Goal: Information Seeking & Learning: Learn about a topic

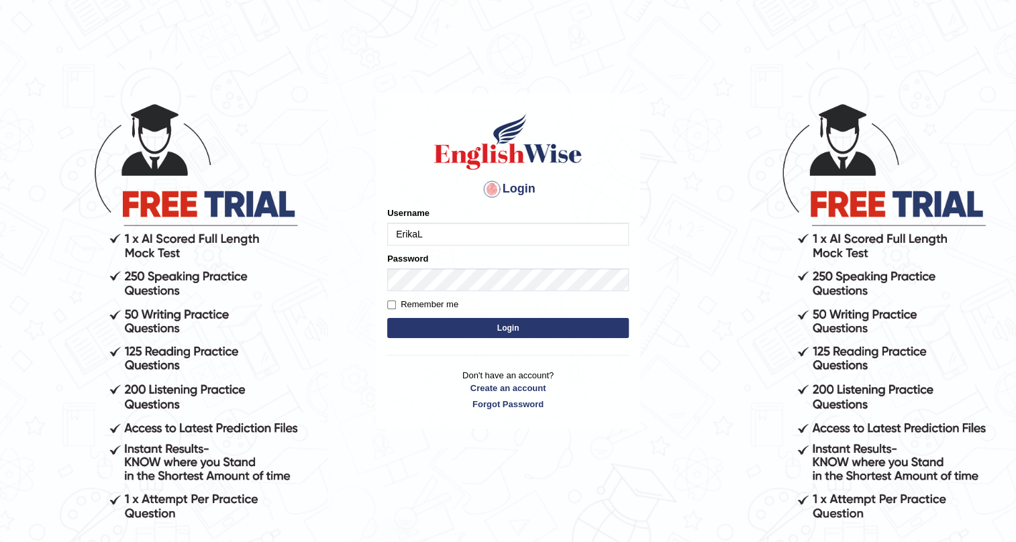
type input "ErikaL"
click at [409, 322] on button "Login" at bounding box center [508, 328] width 242 height 20
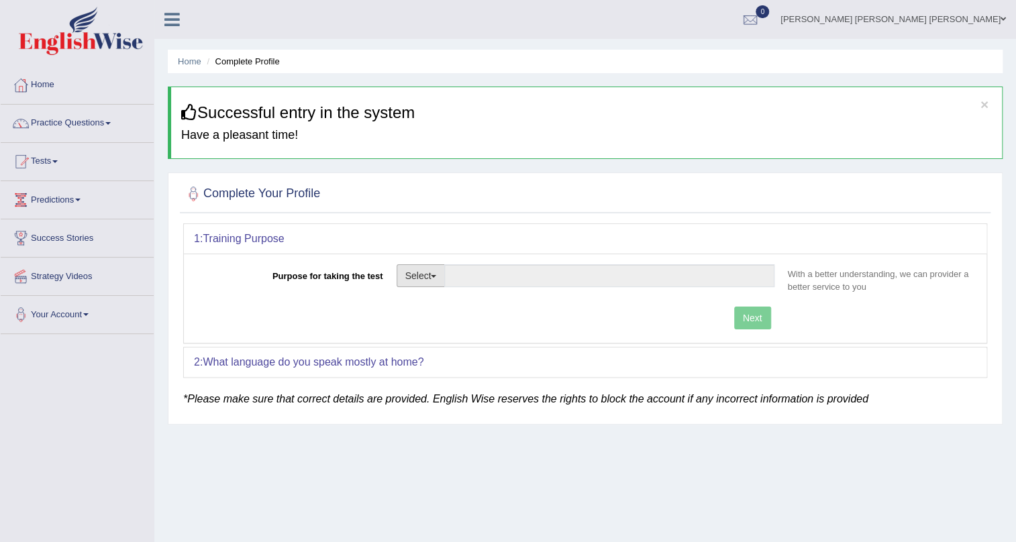
click at [423, 275] on button "Select" at bounding box center [421, 275] width 49 height 23
click at [430, 351] on link "Other" at bounding box center [456, 356] width 119 height 17
click at [743, 318] on div "Next" at bounding box center [487, 320] width 587 height 26
click at [587, 277] on input "Purpose for taking the test" at bounding box center [609, 275] width 330 height 23
click at [428, 271] on button "Select" at bounding box center [421, 275] width 49 height 23
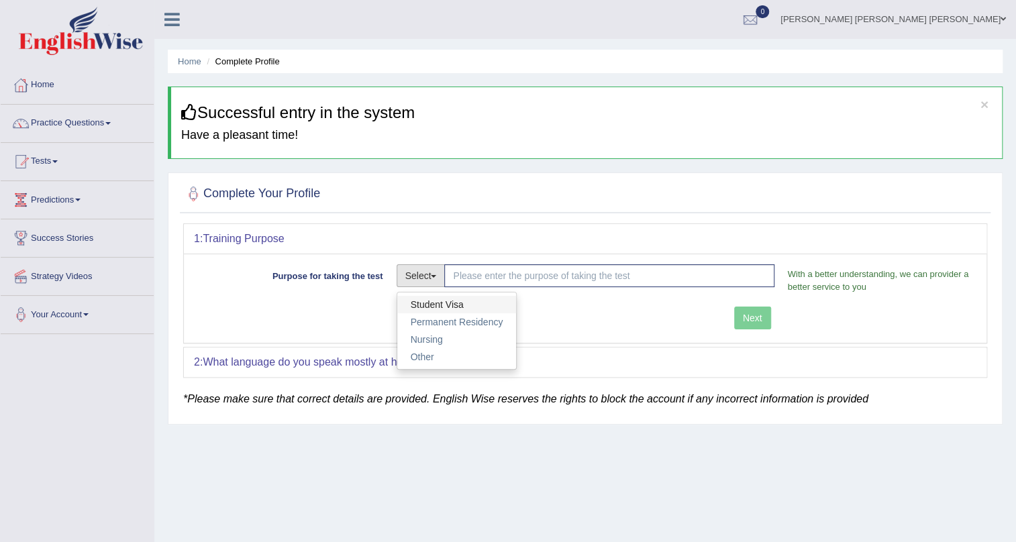
click at [440, 307] on link "Student Visa" at bounding box center [456, 304] width 119 height 17
type input "Student Visa"
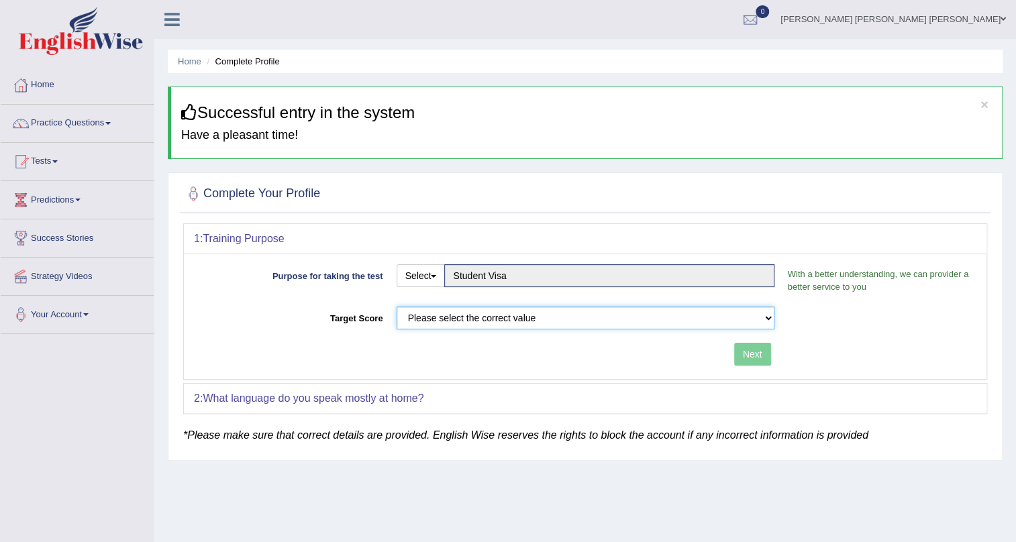
click at [452, 316] on select "Please select the correct value 50 (6 bands) 58 (6.5 bands) 65 (7 bands) 79 (8 …" at bounding box center [586, 318] width 378 height 23
select select "50"
click at [397, 307] on select "Please select the correct value 50 (6 bands) 58 (6.5 bands) 65 (7 bands) 79 (8 …" at bounding box center [586, 318] width 378 height 23
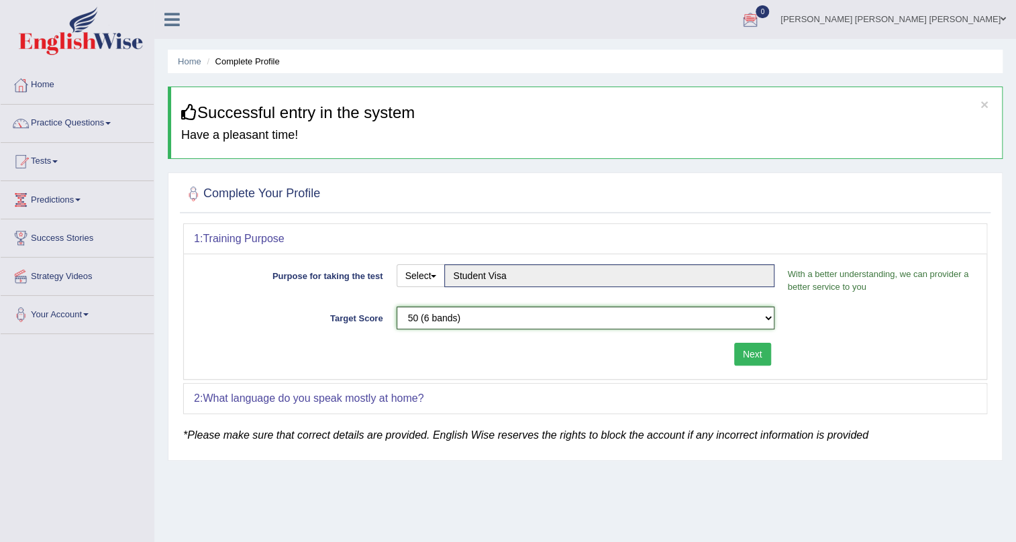
click at [734, 316] on select "Please select the correct value 50 (6 bands) 58 (6.5 bands) 65 (7 bands) 79 (8 …" at bounding box center [586, 318] width 378 height 23
click at [789, 357] on div "Purpose for taking the test Select Student Visa Permanent Residency Nursing Oth…" at bounding box center [585, 317] width 803 height 126
click at [752, 356] on button "Next" at bounding box center [752, 354] width 37 height 23
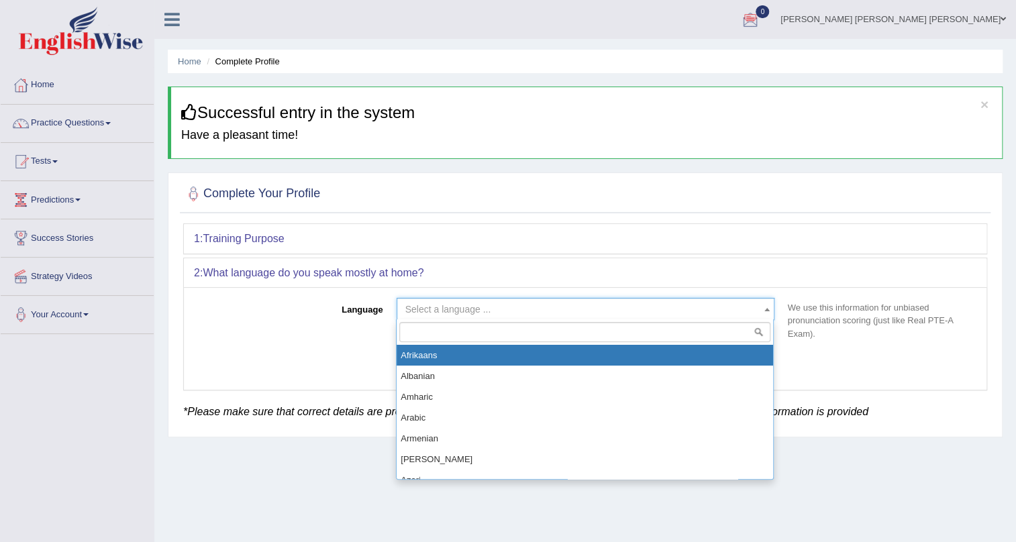
click at [691, 311] on span "Select a language ..." at bounding box center [581, 309] width 352 height 13
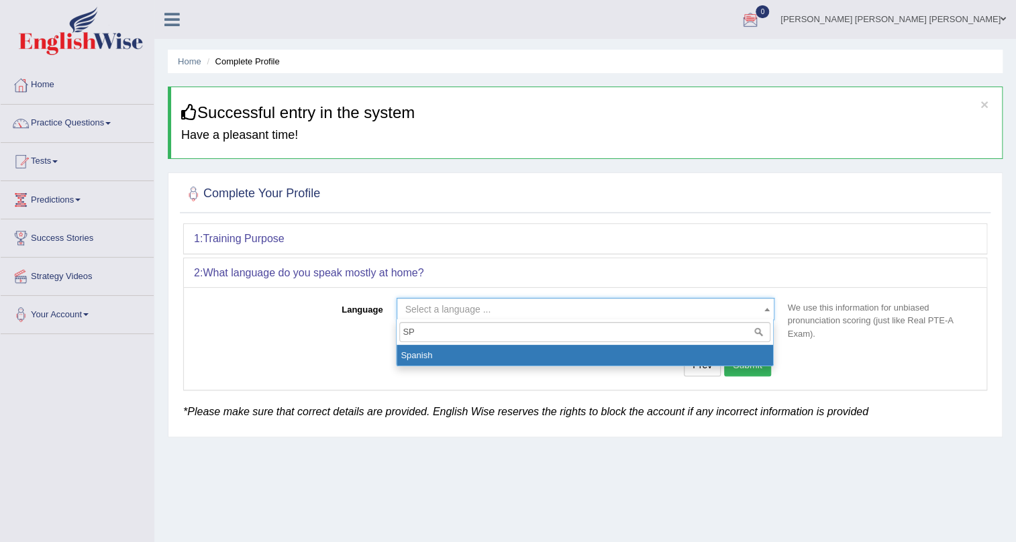
type input "SP"
select select "Spanish"
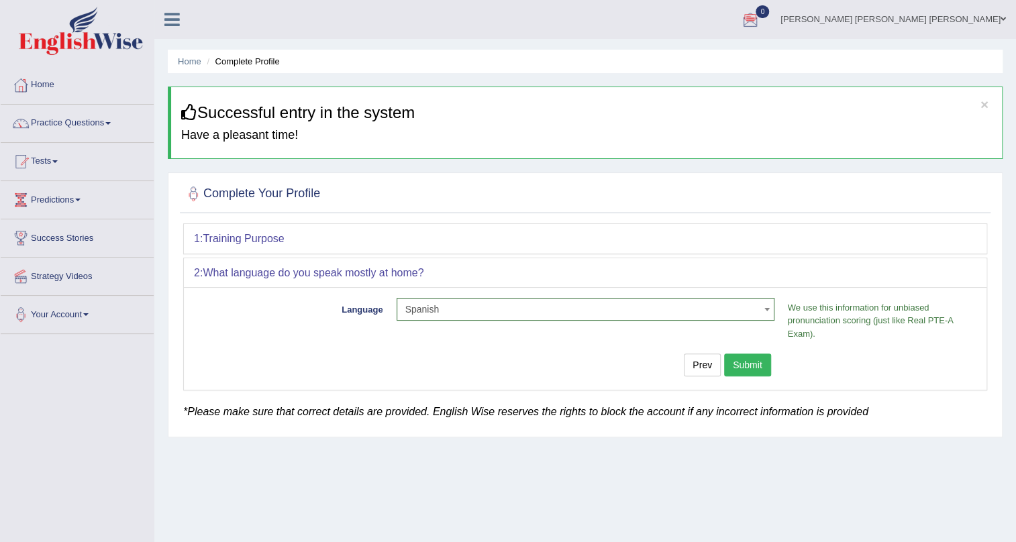
click at [752, 369] on button "Submit" at bounding box center [747, 365] width 47 height 23
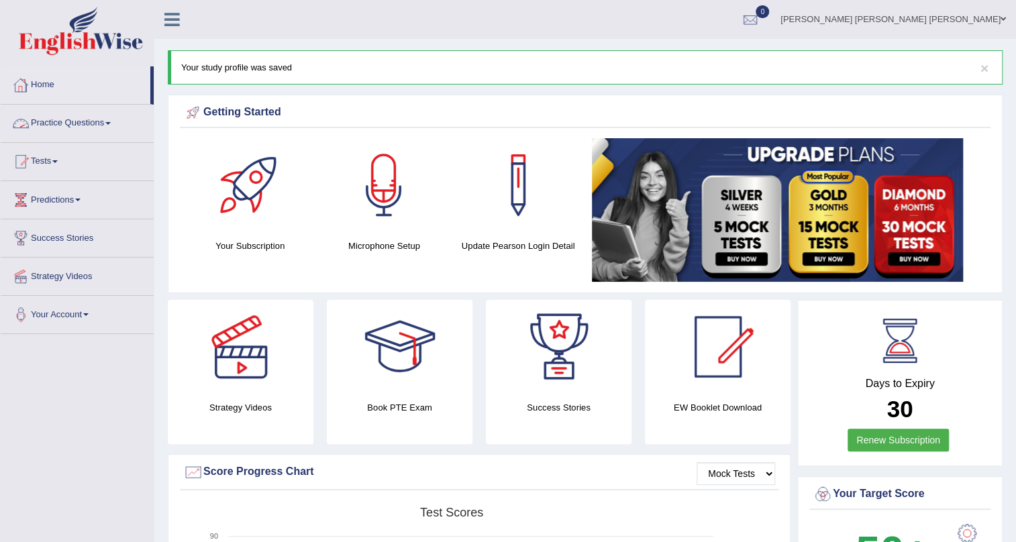
click at [91, 122] on link "Practice Questions" at bounding box center [77, 122] width 153 height 34
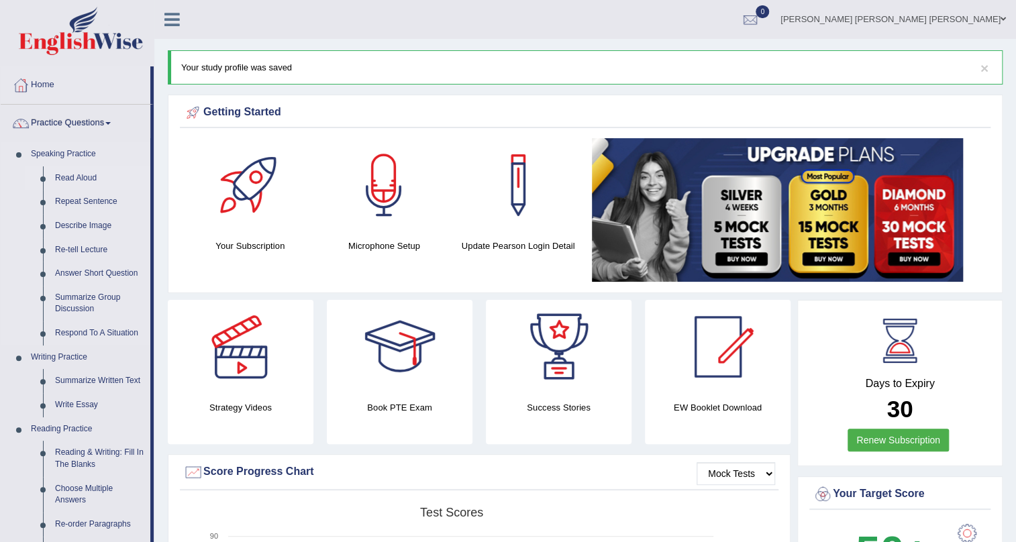
click at [77, 177] on link "Read Aloud" at bounding box center [99, 178] width 101 height 24
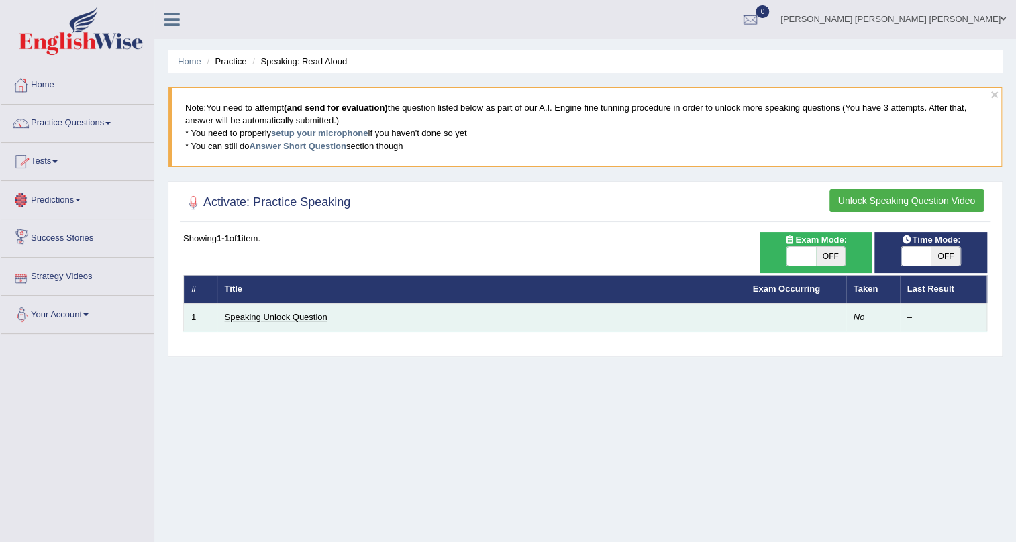
click at [266, 316] on link "Speaking Unlock Question" at bounding box center [276, 317] width 103 height 10
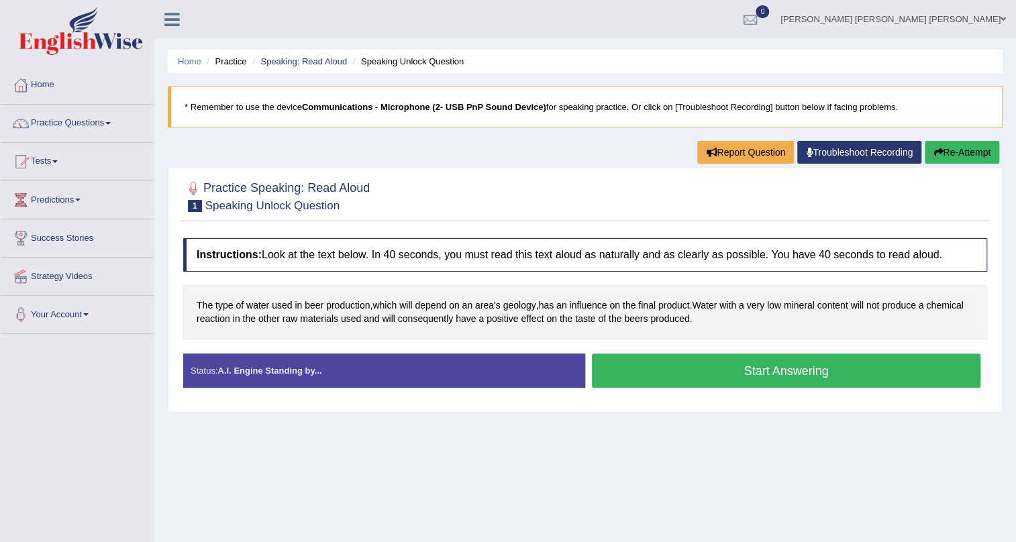
click at [689, 379] on button "Start Answering" at bounding box center [786, 371] width 389 height 34
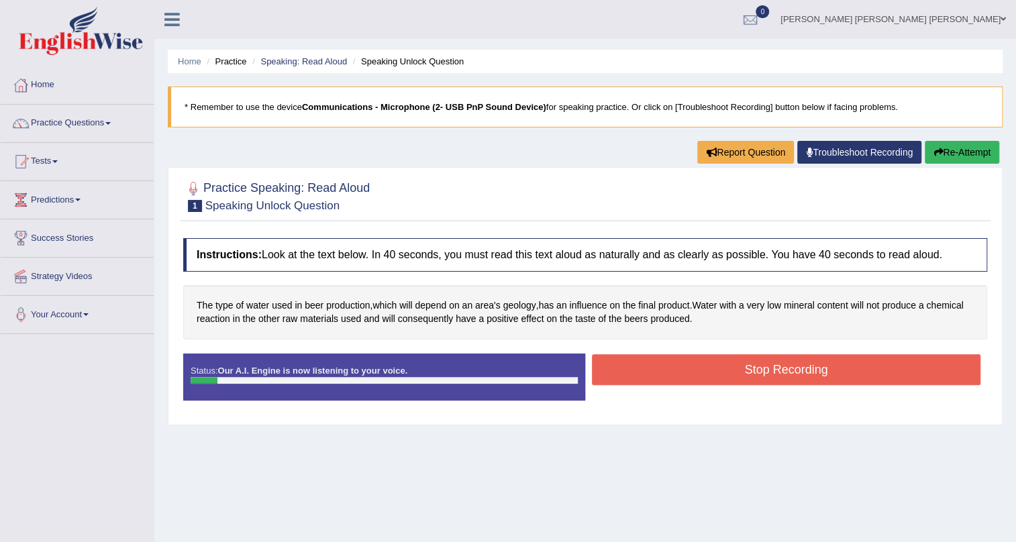
click at [675, 383] on button "Stop Recording" at bounding box center [786, 369] width 389 height 31
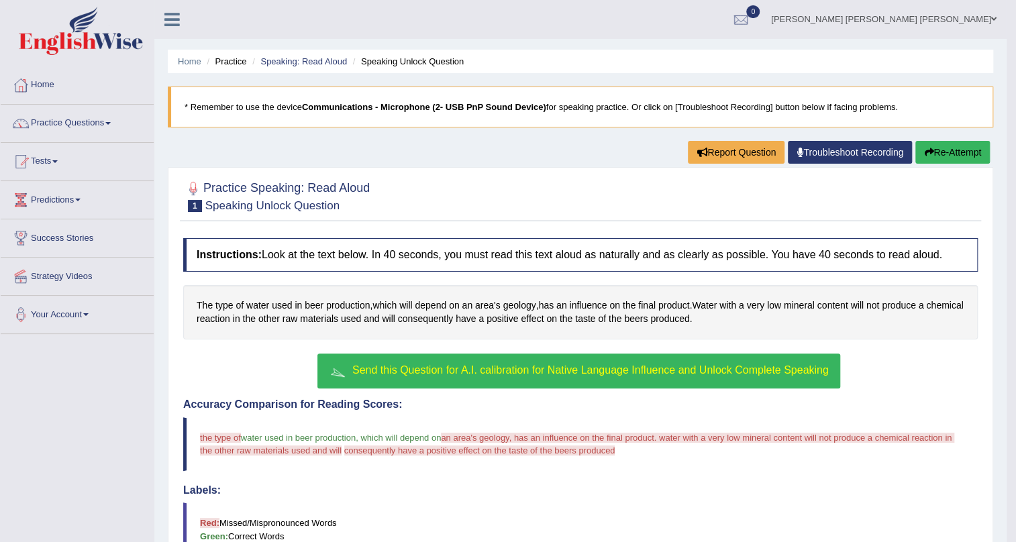
click at [458, 370] on span "Send this Question for A.I. calibration for Native Language Influence and Unloc…" at bounding box center [590, 370] width 477 height 11
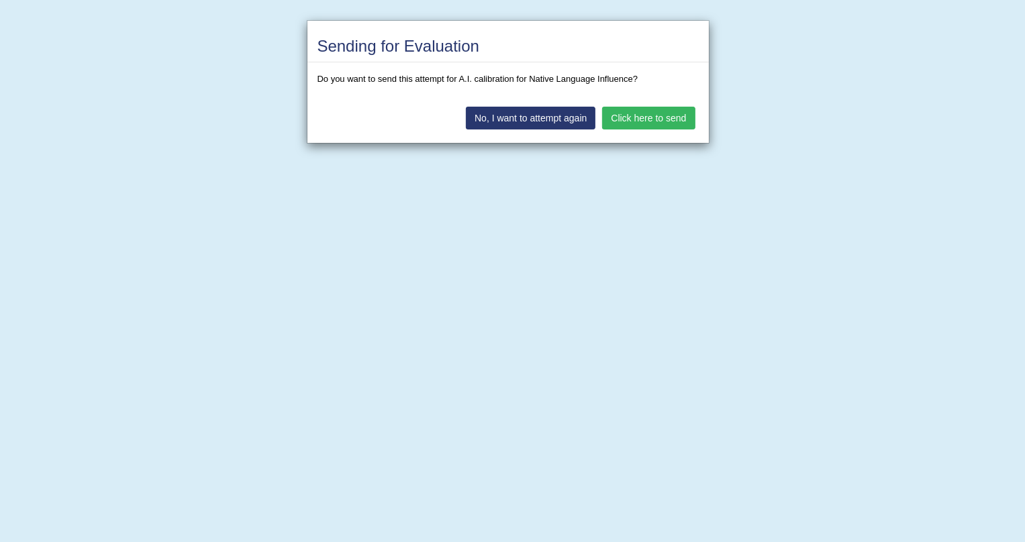
click at [672, 114] on button "Click here to send" at bounding box center [648, 118] width 93 height 23
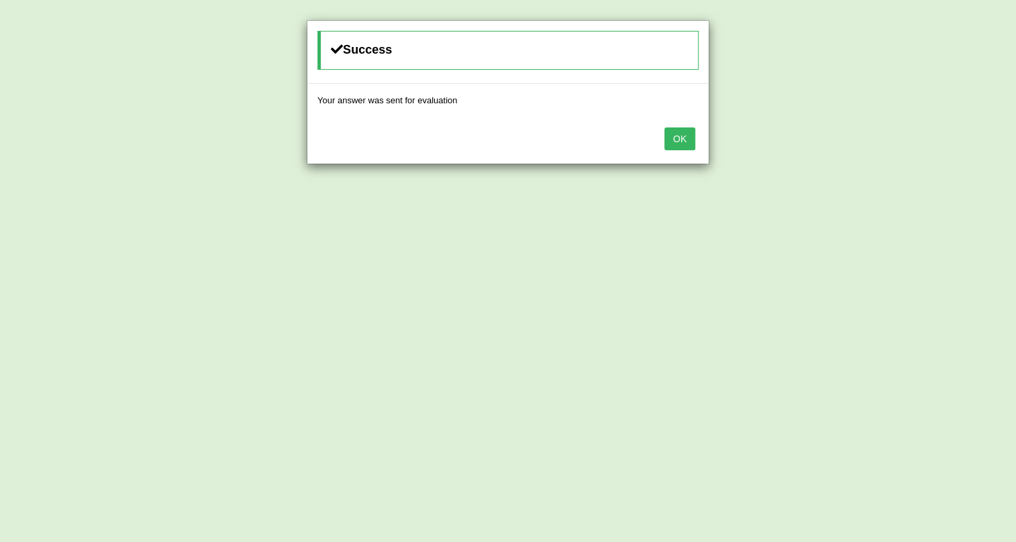
click at [690, 137] on button "OK" at bounding box center [680, 139] width 31 height 23
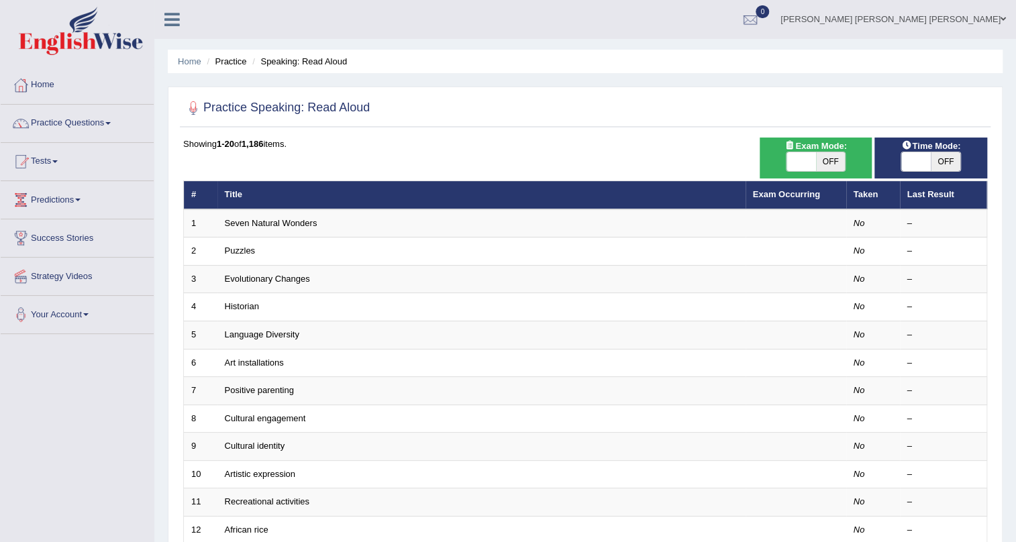
click at [48, 83] on link "Home" at bounding box center [77, 83] width 153 height 34
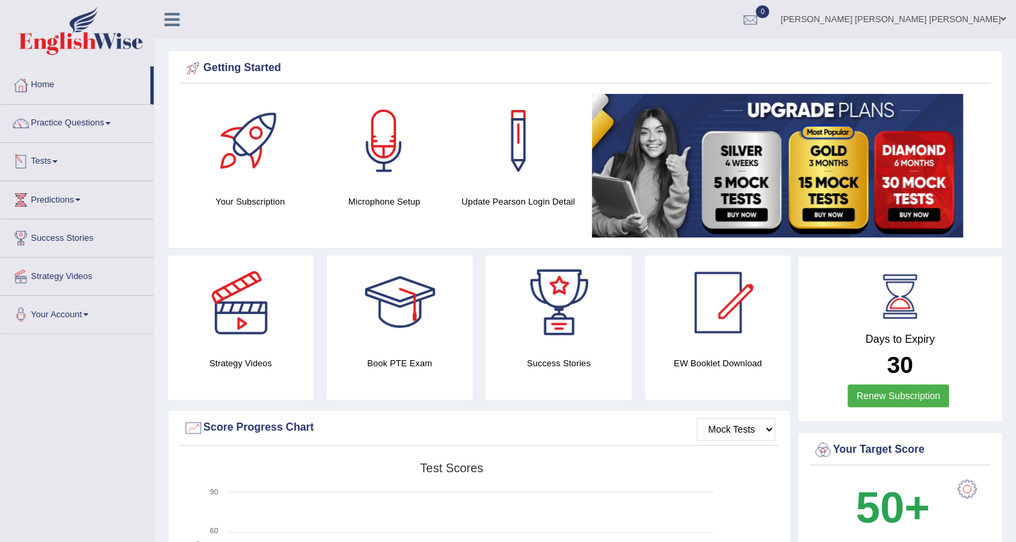
click at [68, 162] on link "Tests" at bounding box center [77, 160] width 153 height 34
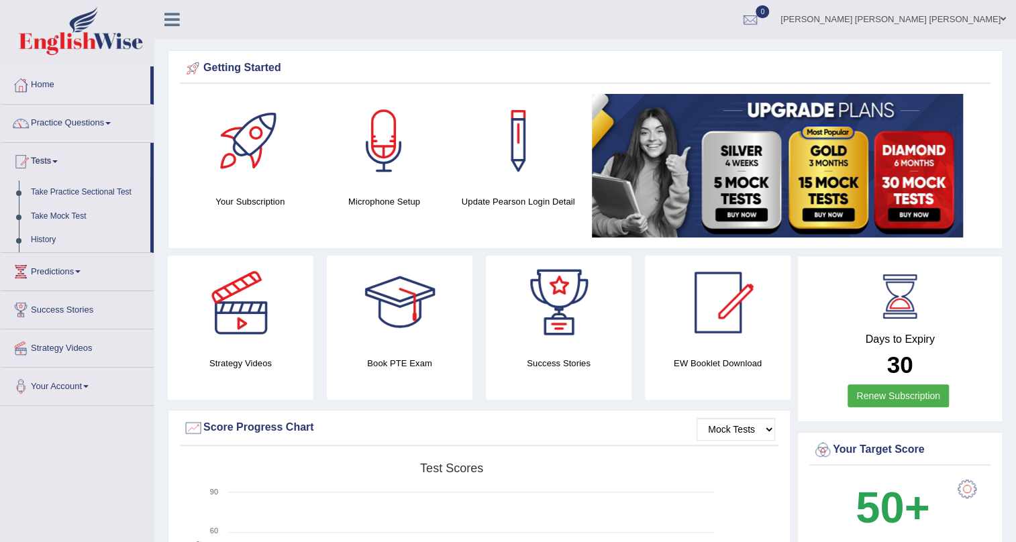
click at [111, 132] on link "Practice Questions" at bounding box center [77, 122] width 153 height 34
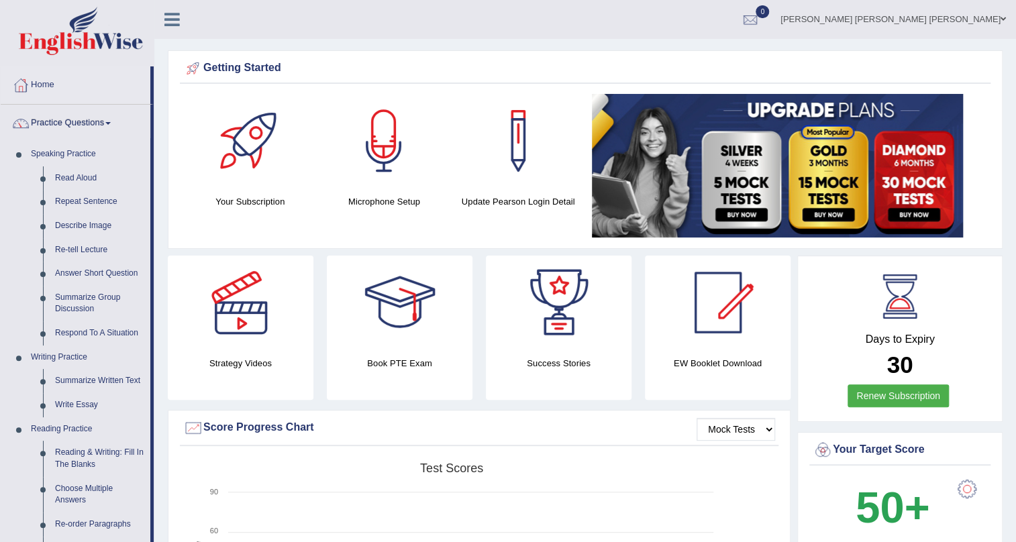
click at [113, 128] on link "Practice Questions" at bounding box center [76, 122] width 150 height 34
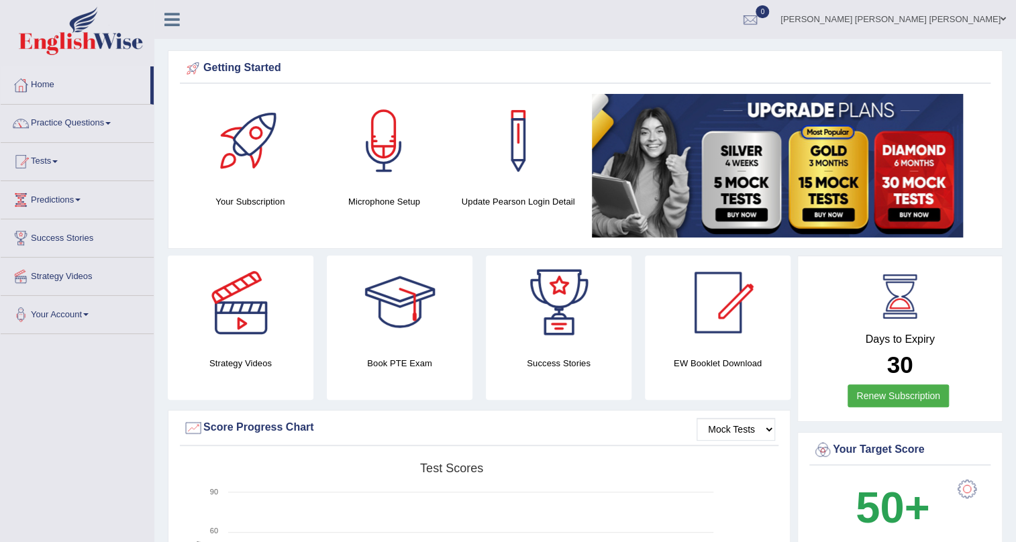
click at [50, 275] on link "Strategy Videos" at bounding box center [77, 275] width 153 height 34
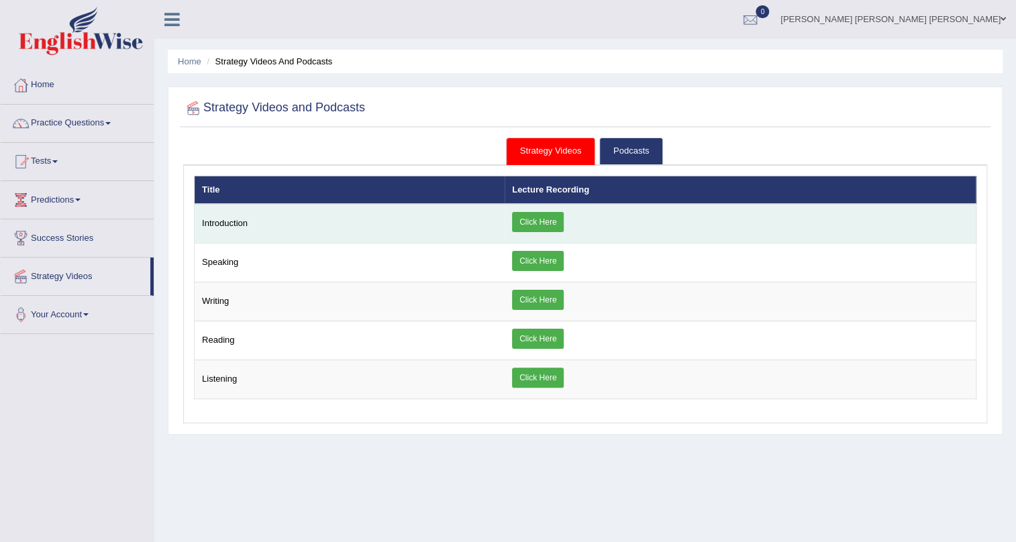
click at [540, 222] on link "Click Here" at bounding box center [538, 222] width 52 height 20
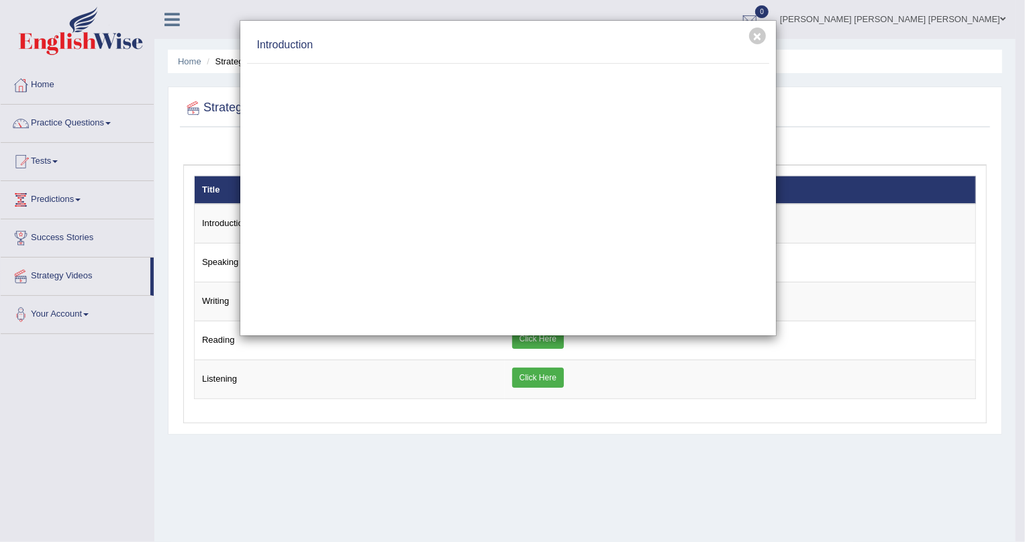
click at [677, 449] on div "× Introduction" at bounding box center [512, 271] width 1025 height 542
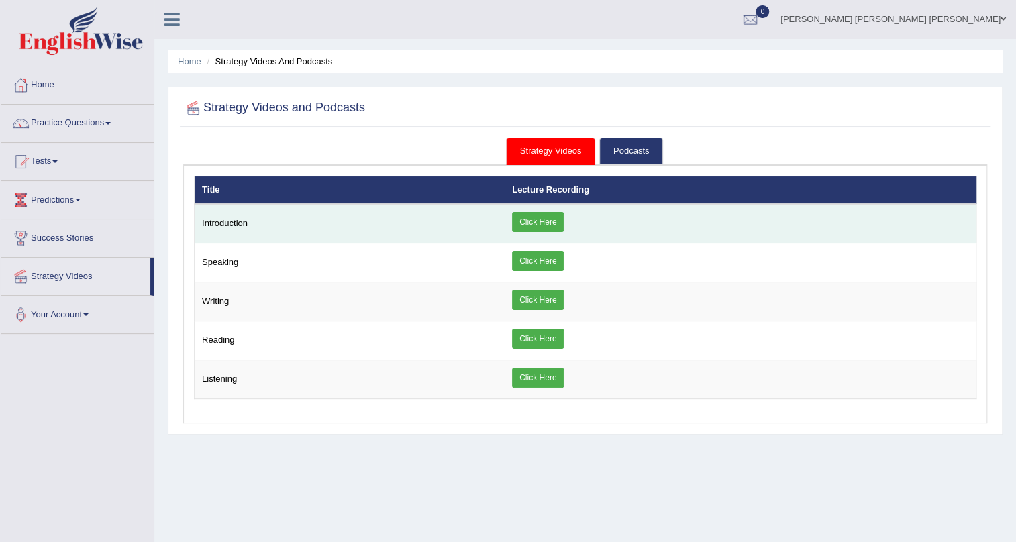
click at [530, 226] on link "Click Here" at bounding box center [538, 222] width 52 height 20
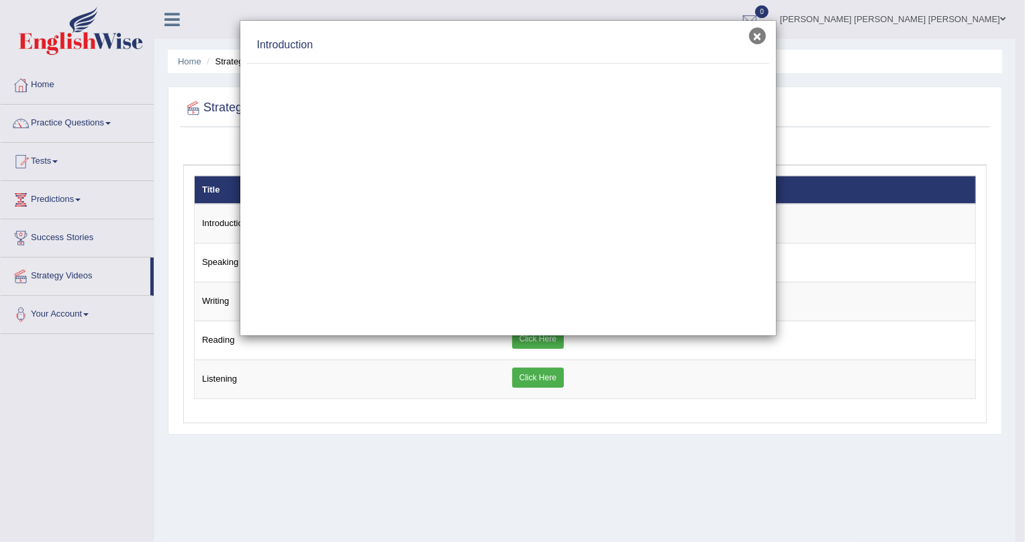
click at [755, 36] on button "×" at bounding box center [757, 36] width 17 height 17
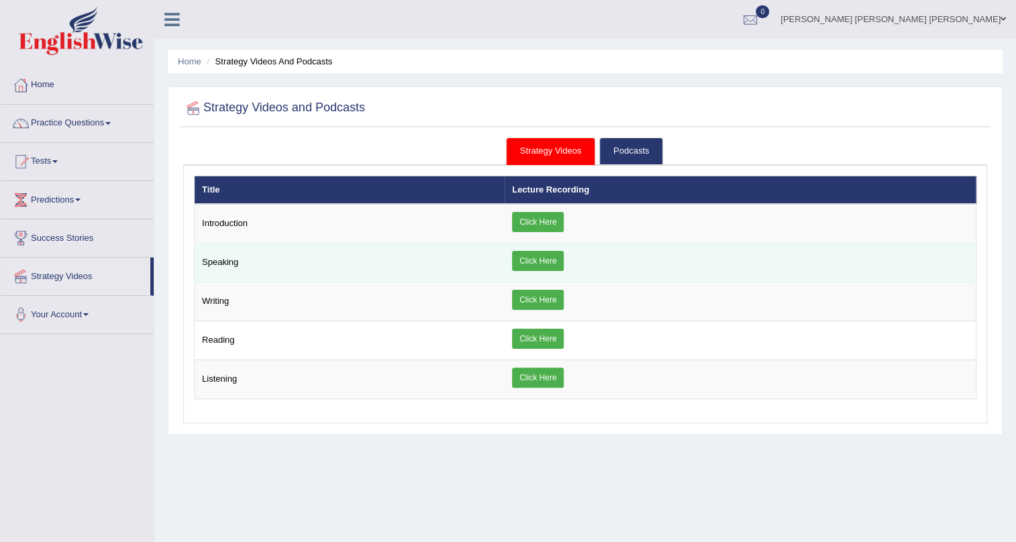
click at [524, 257] on link "Click Here" at bounding box center [538, 261] width 52 height 20
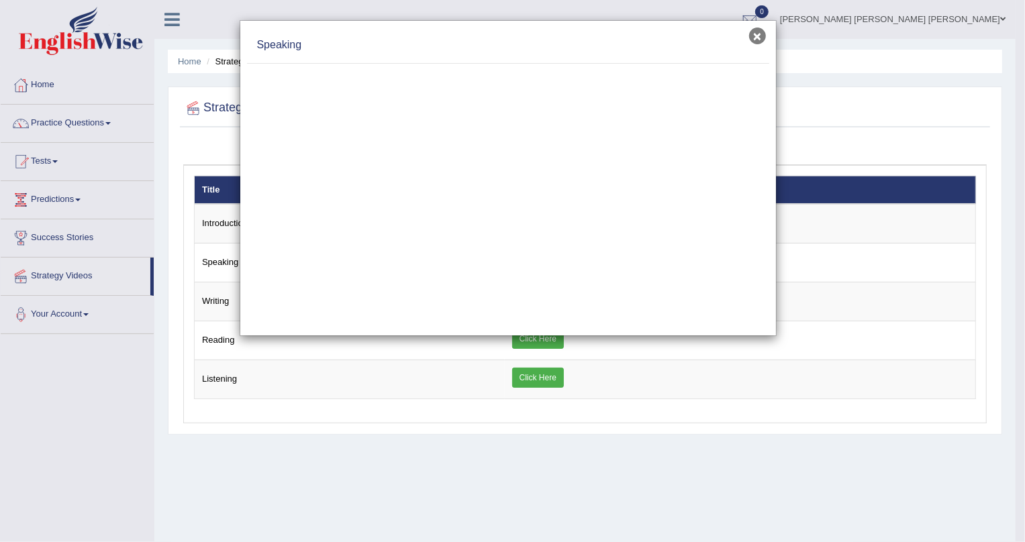
click at [753, 35] on button "×" at bounding box center [757, 36] width 17 height 17
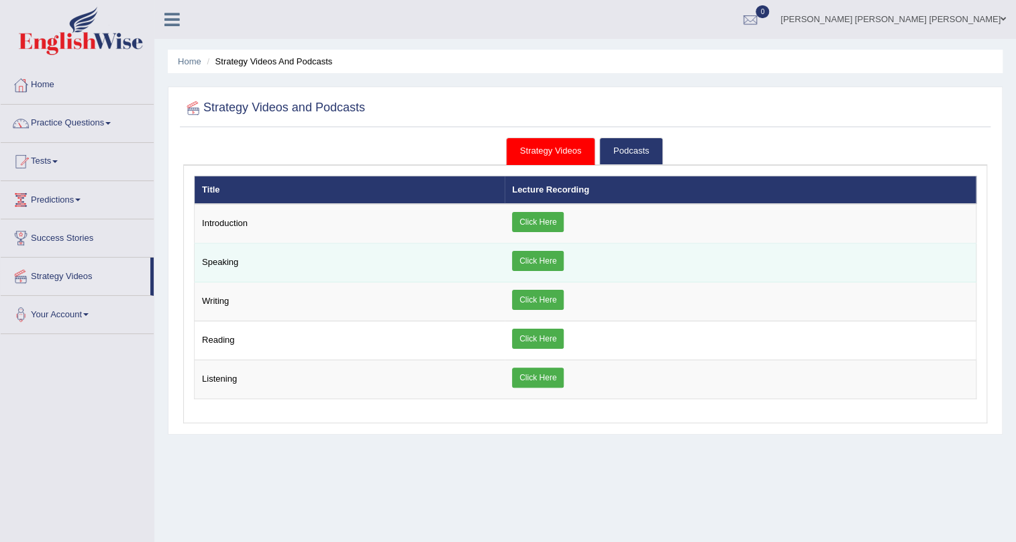
click at [548, 256] on link "Click Here" at bounding box center [538, 261] width 52 height 20
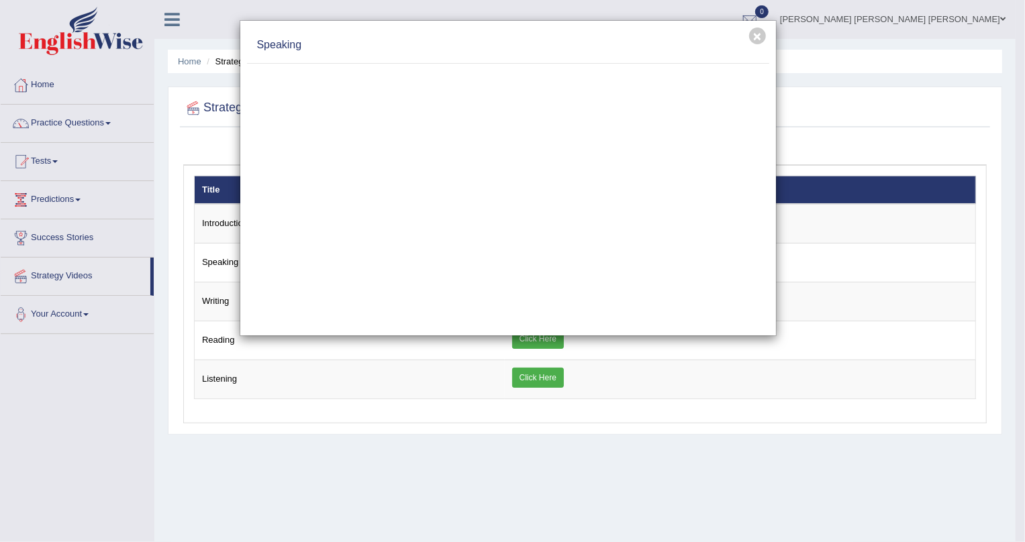
drag, startPoint x: 763, startPoint y: 479, endPoint x: 707, endPoint y: 409, distance: 89.2
click at [763, 476] on div "× Speaking" at bounding box center [512, 271] width 1025 height 542
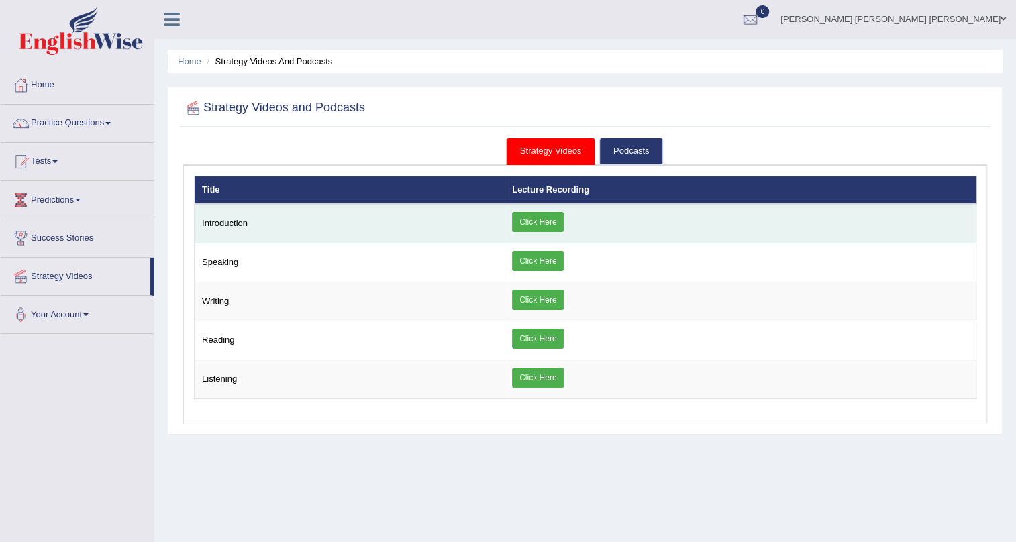
click at [543, 220] on link "Click Here" at bounding box center [538, 222] width 52 height 20
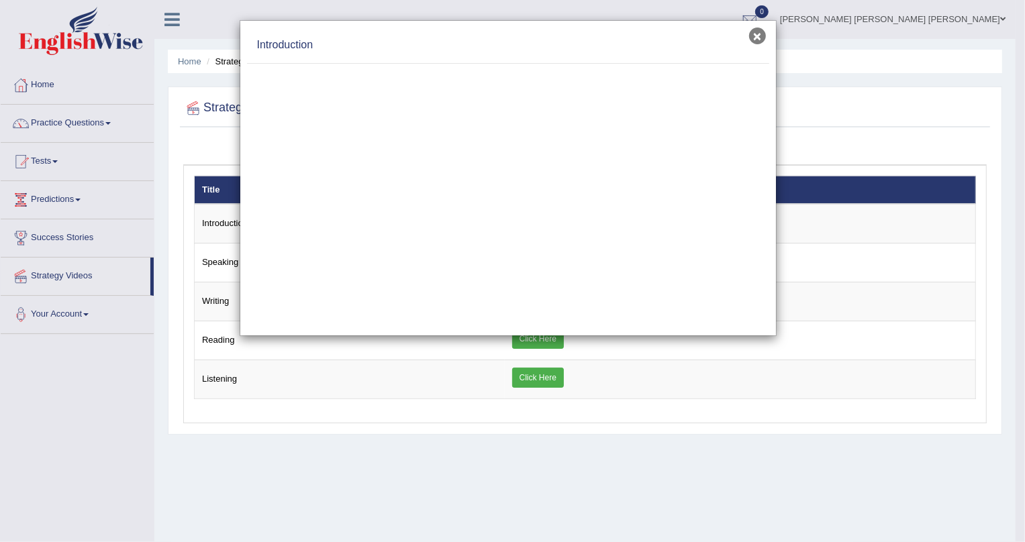
click at [758, 42] on button "×" at bounding box center [757, 36] width 17 height 17
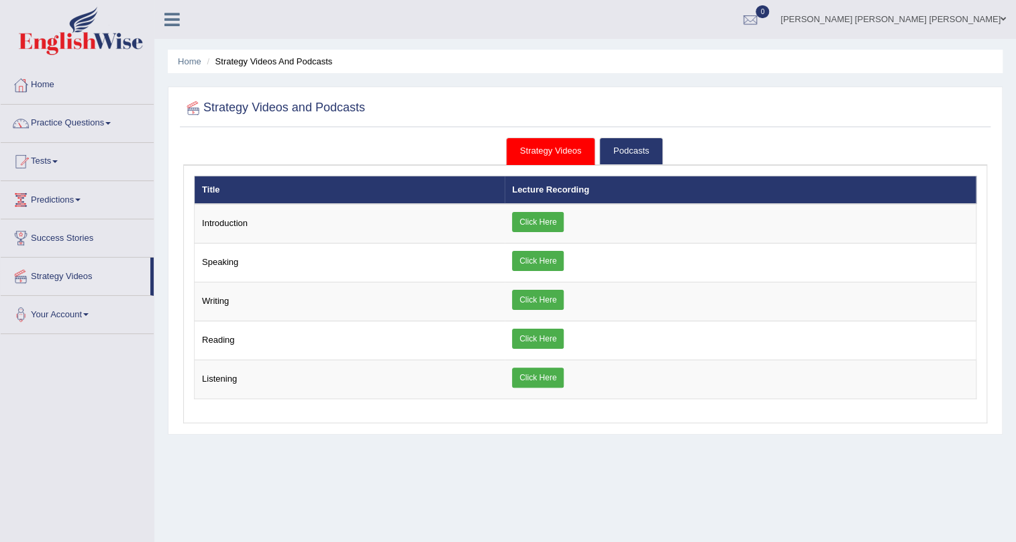
click at [967, 26] on link "[PERSON_NAME] [PERSON_NAME] [PERSON_NAME]" at bounding box center [894, 17] width 246 height 35
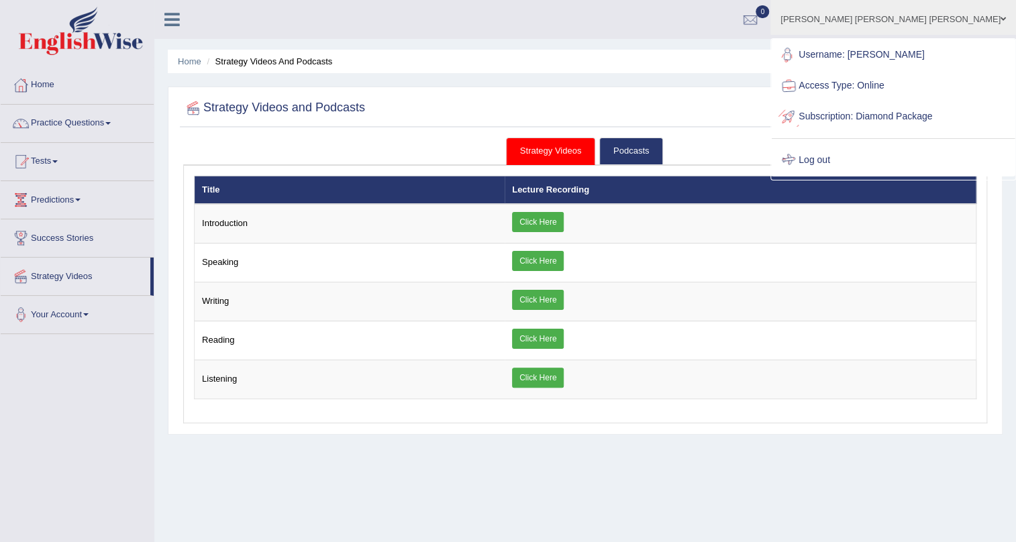
click at [893, 160] on link "Log out" at bounding box center [893, 160] width 243 height 31
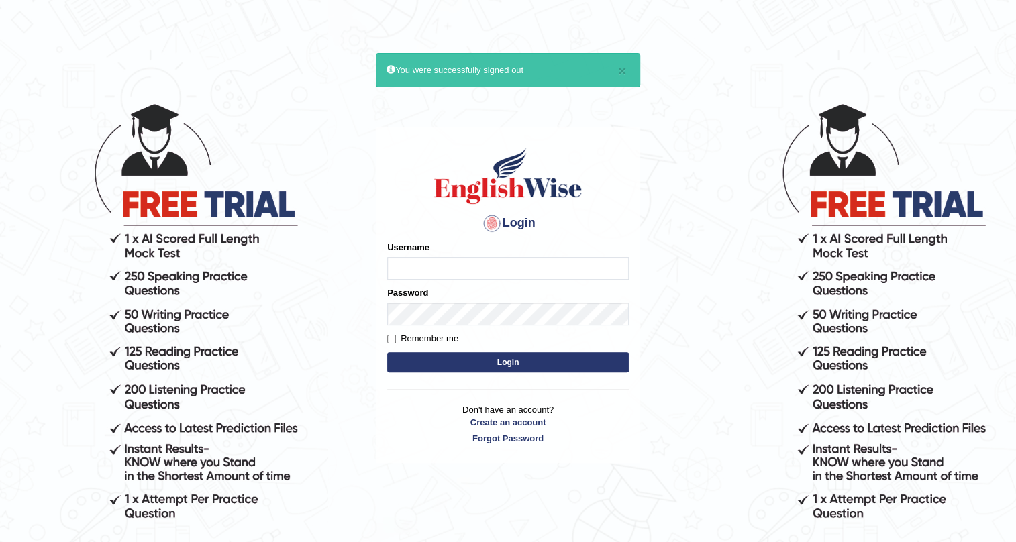
click at [447, 267] on input "Username" at bounding box center [508, 268] width 242 height 23
type input "e"
type input "ErikaL"
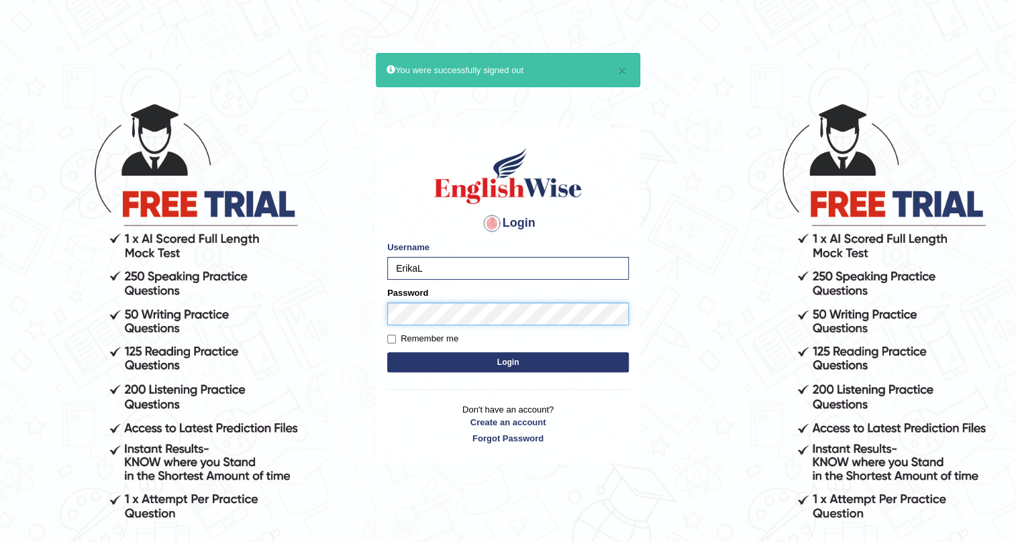
click at [387, 352] on button "Login" at bounding box center [508, 362] width 242 height 20
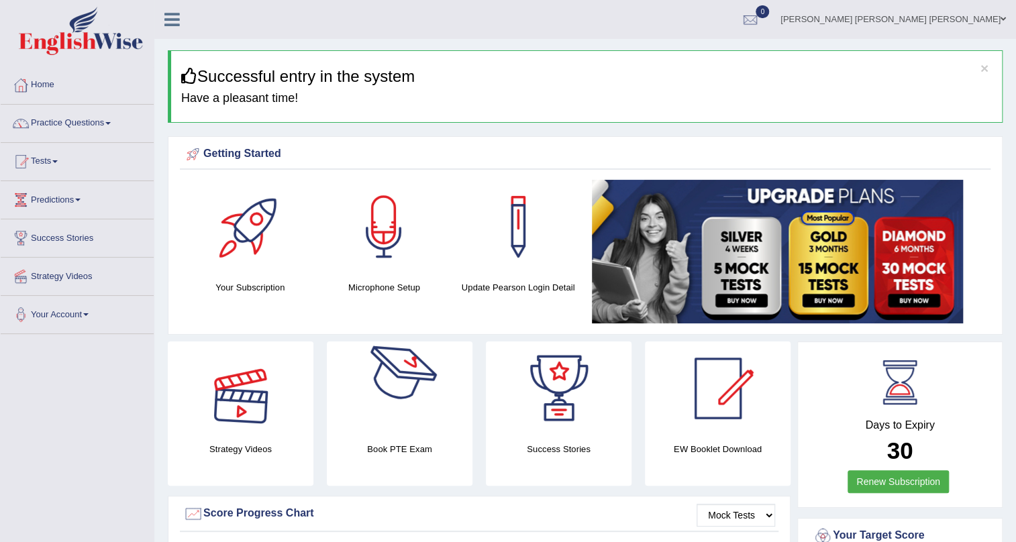
click at [279, 409] on div at bounding box center [241, 389] width 94 height 94
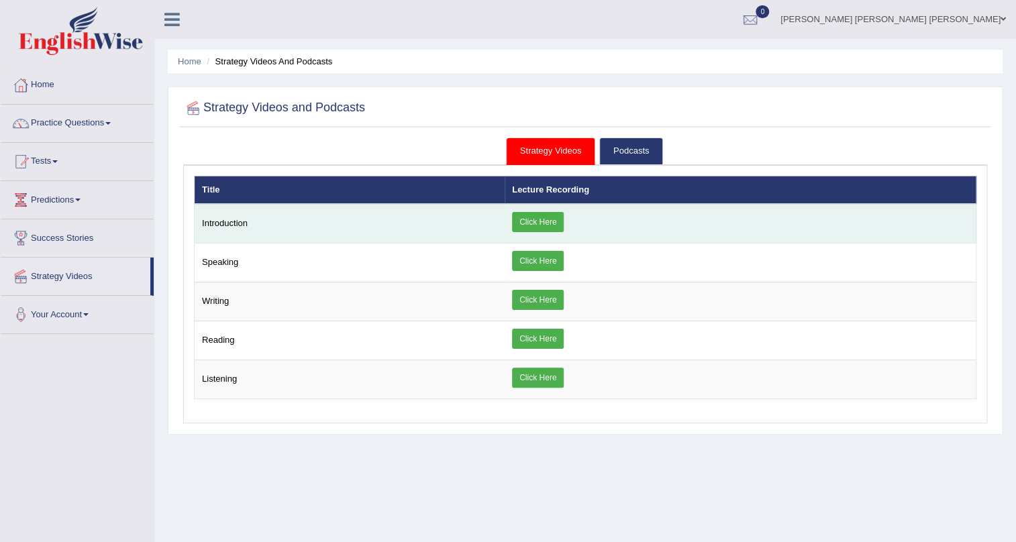
click at [540, 228] on link "Click Here" at bounding box center [538, 222] width 52 height 20
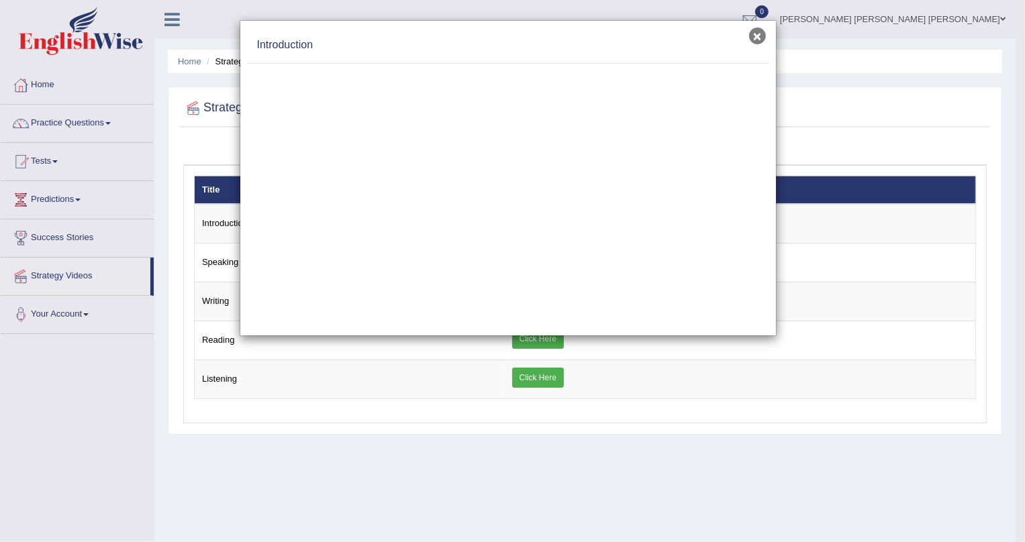
click at [755, 40] on button "×" at bounding box center [757, 36] width 17 height 17
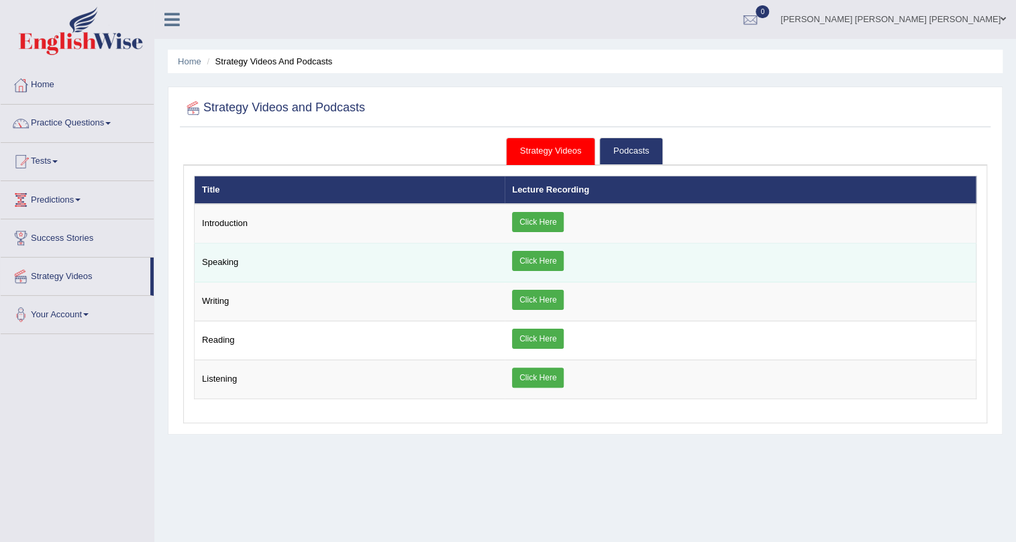
click at [536, 264] on link "Click Here" at bounding box center [538, 261] width 52 height 20
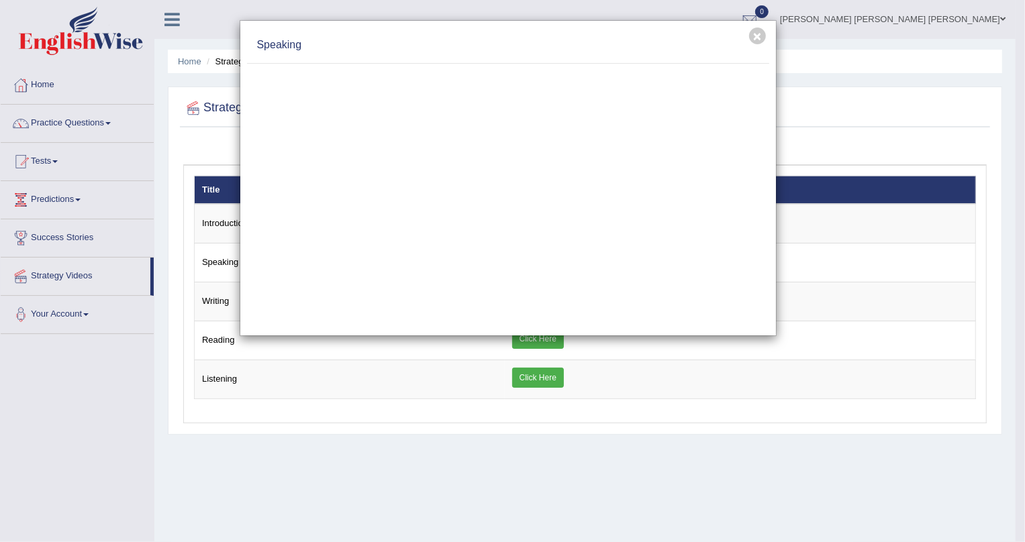
click at [295, 322] on div at bounding box center [508, 196] width 522 height 265
click at [713, 490] on div "× Speaking" at bounding box center [512, 271] width 1025 height 542
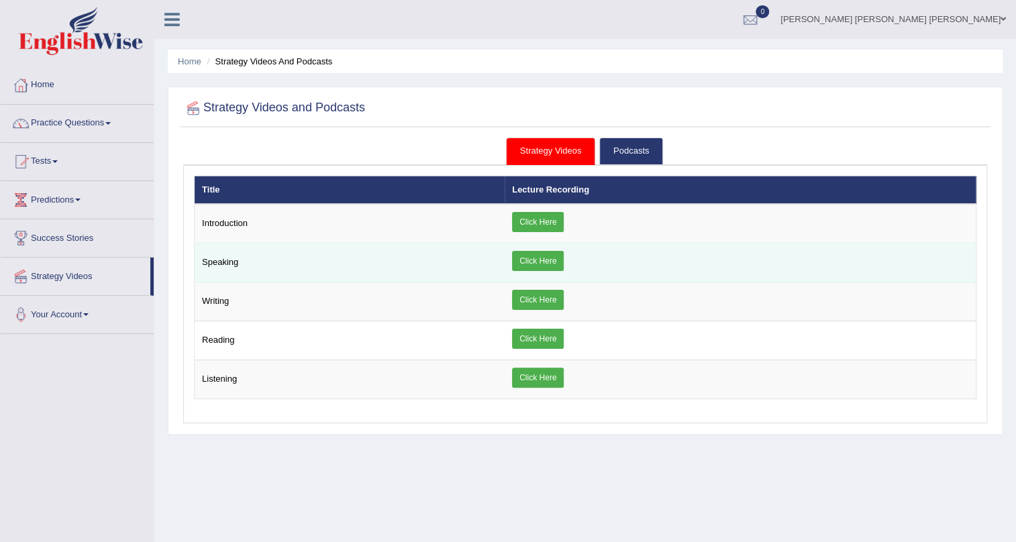
click at [543, 262] on link "Click Here" at bounding box center [538, 261] width 52 height 20
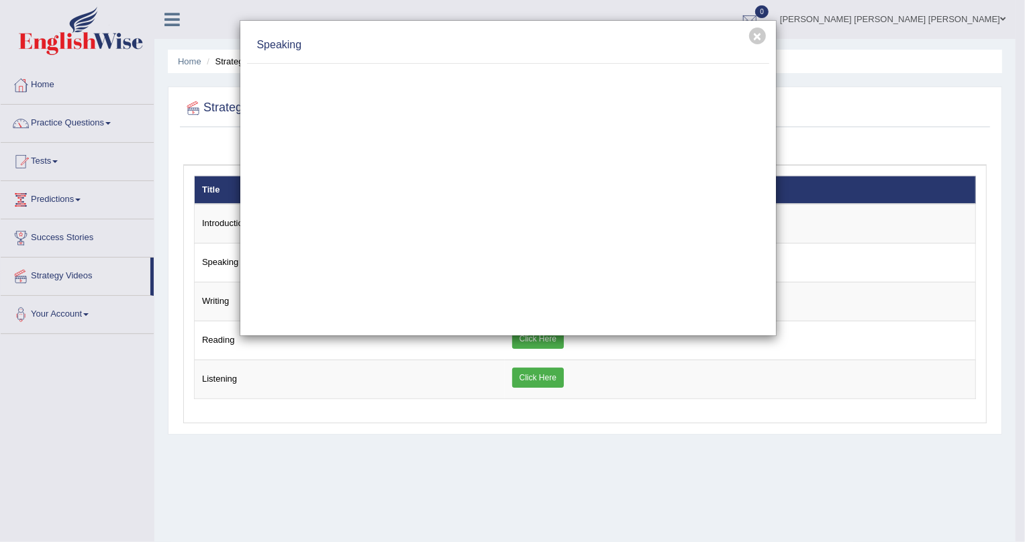
click at [725, 499] on div "× Speaking" at bounding box center [512, 271] width 1025 height 542
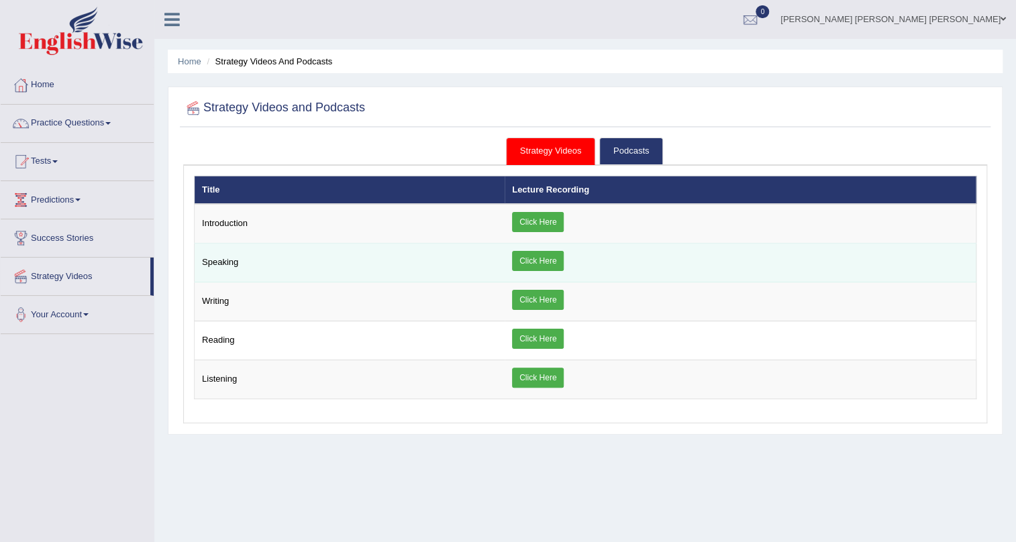
click at [525, 256] on link "Click Here" at bounding box center [538, 261] width 52 height 20
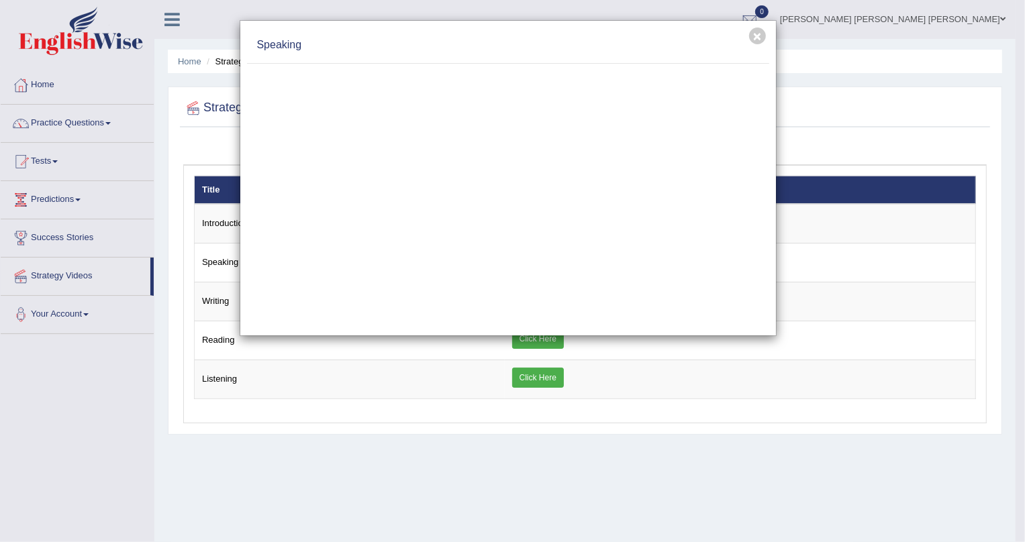
click at [50, 80] on div "× Speaking" at bounding box center [512, 271] width 1025 height 542
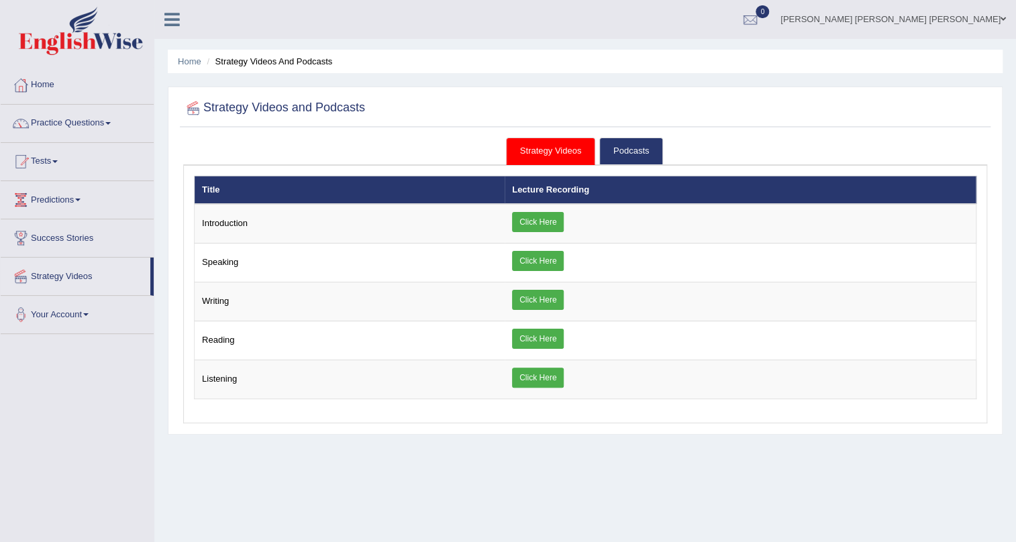
click at [50, 80] on link "Home" at bounding box center [77, 83] width 153 height 34
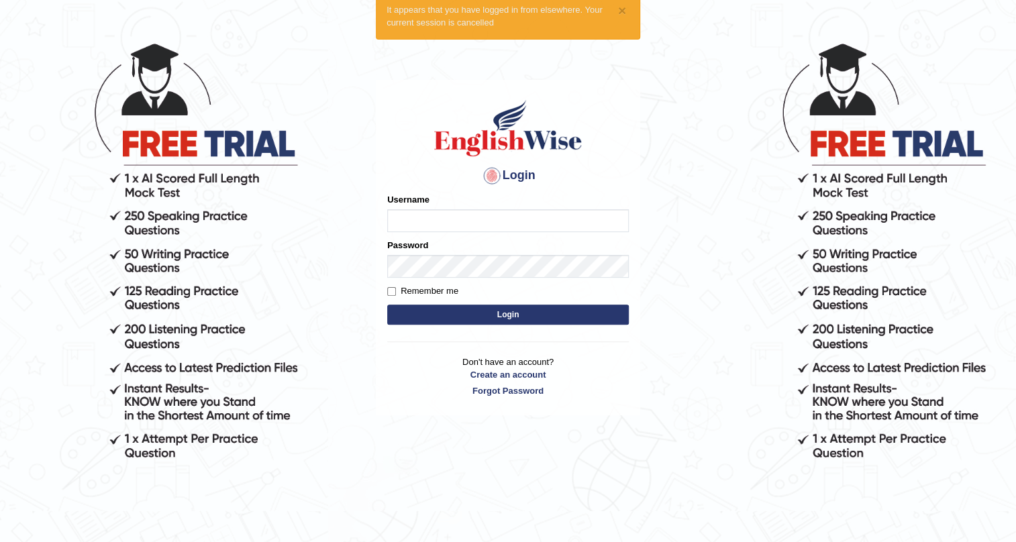
scroll to position [123, 0]
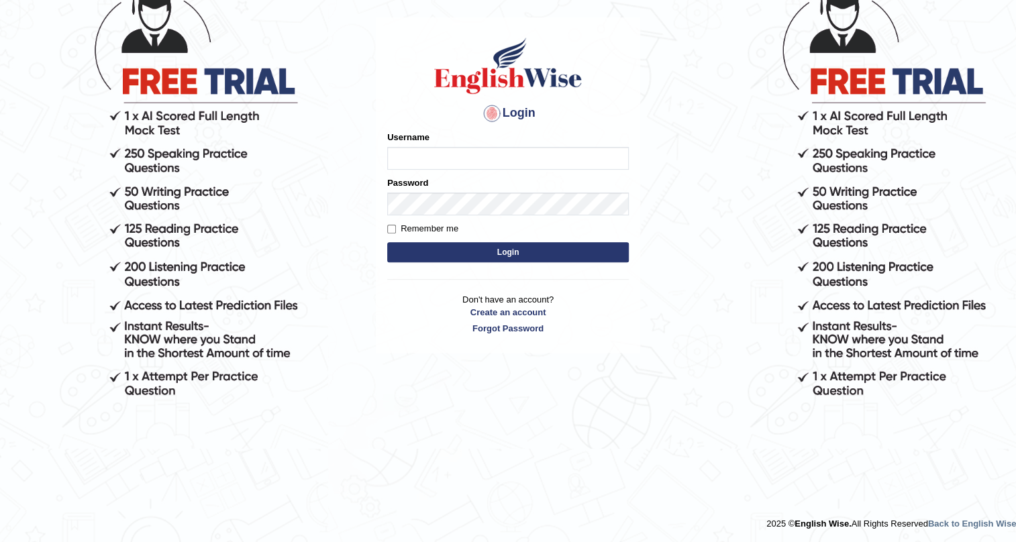
click at [416, 153] on input "Username" at bounding box center [508, 158] width 242 height 23
click at [426, 159] on input "Username" at bounding box center [508, 158] width 242 height 23
type input "e"
type input "ErikaL"
click at [387, 242] on button "Login" at bounding box center [508, 252] width 242 height 20
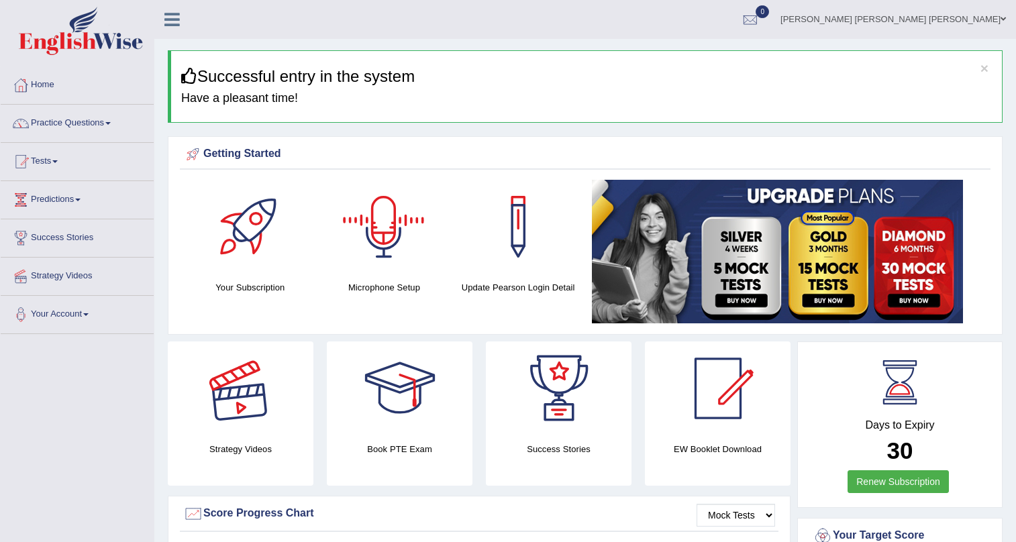
click at [260, 408] on div at bounding box center [241, 389] width 94 height 94
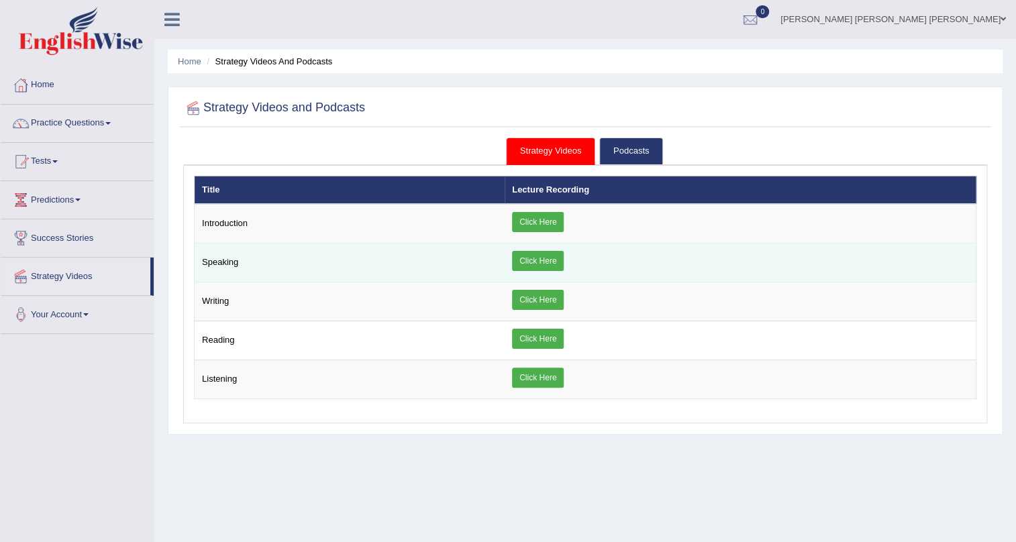
click at [524, 264] on link "Click Here" at bounding box center [538, 261] width 52 height 20
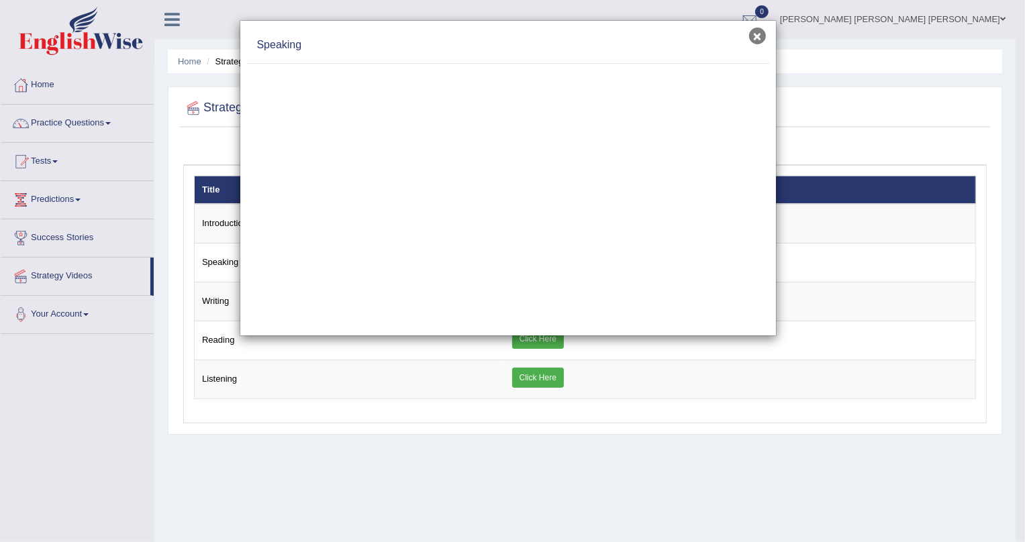
click at [751, 40] on button "×" at bounding box center [757, 36] width 17 height 17
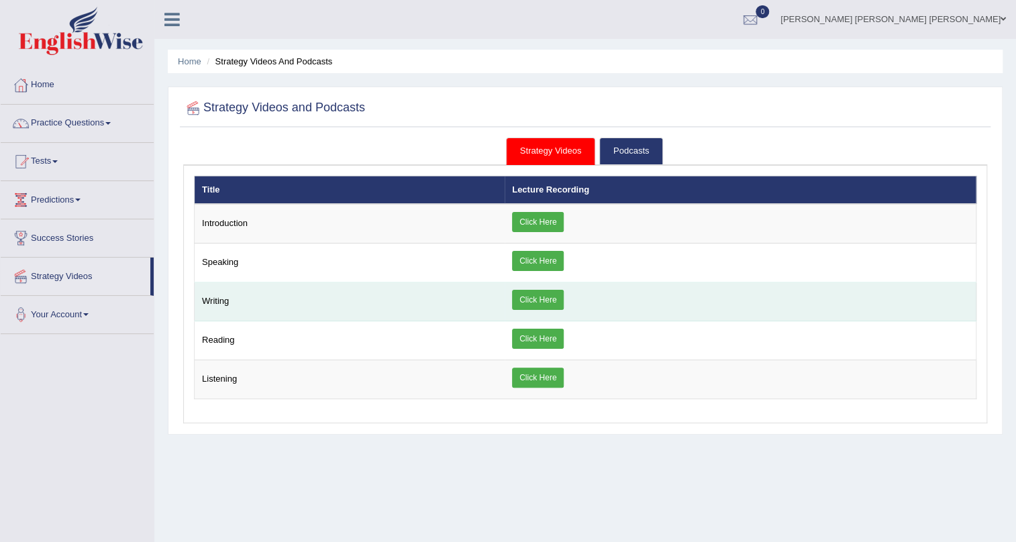
click at [540, 297] on link "Click Here" at bounding box center [538, 300] width 52 height 20
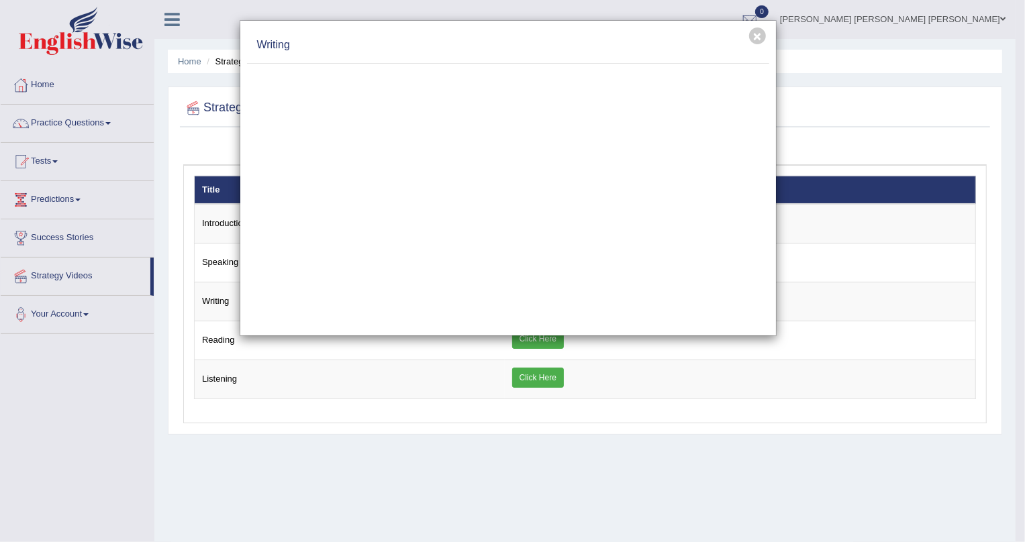
click at [544, 356] on div "× Writing" at bounding box center [512, 271] width 1025 height 542
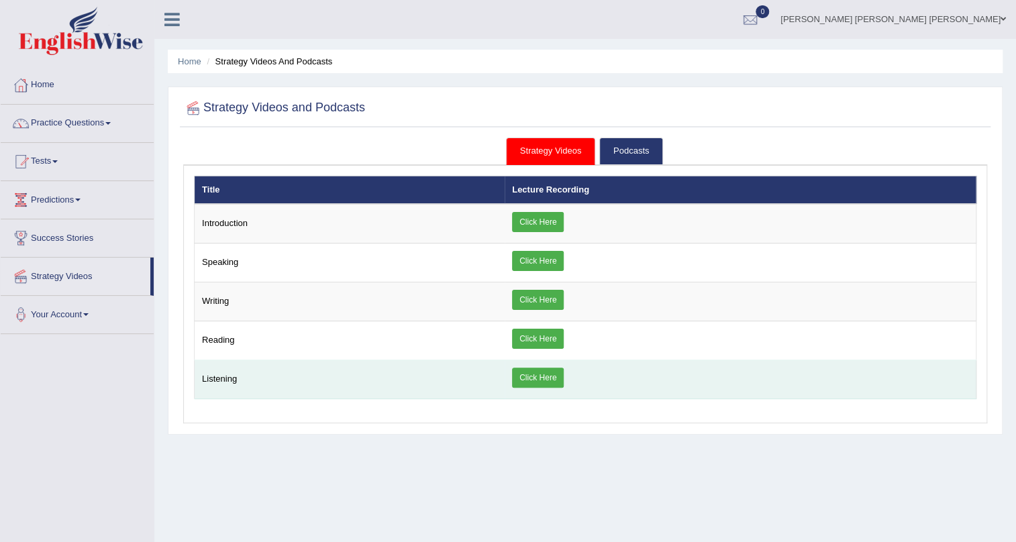
click at [537, 380] on link "Click Here" at bounding box center [538, 378] width 52 height 20
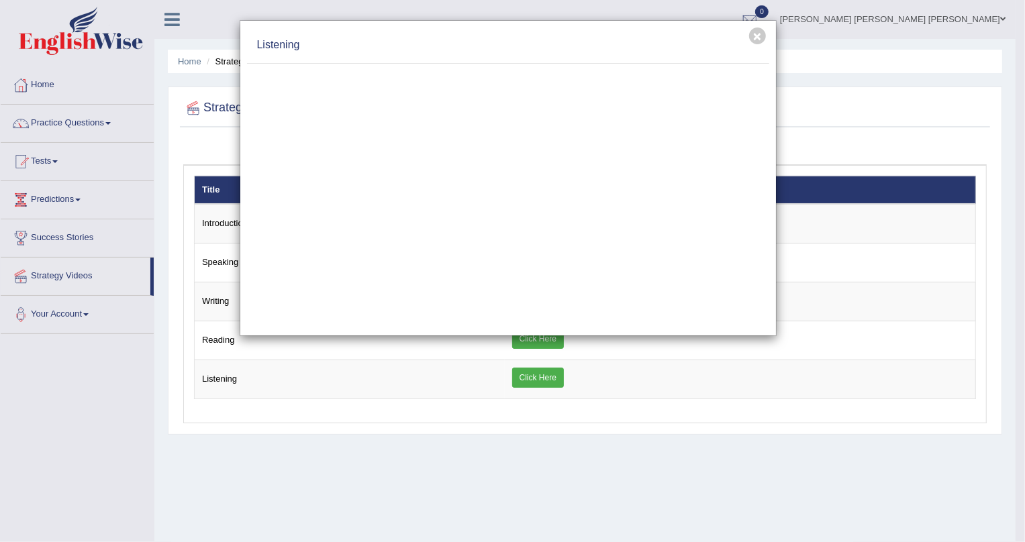
click at [456, 464] on div "× Listening" at bounding box center [512, 271] width 1025 height 542
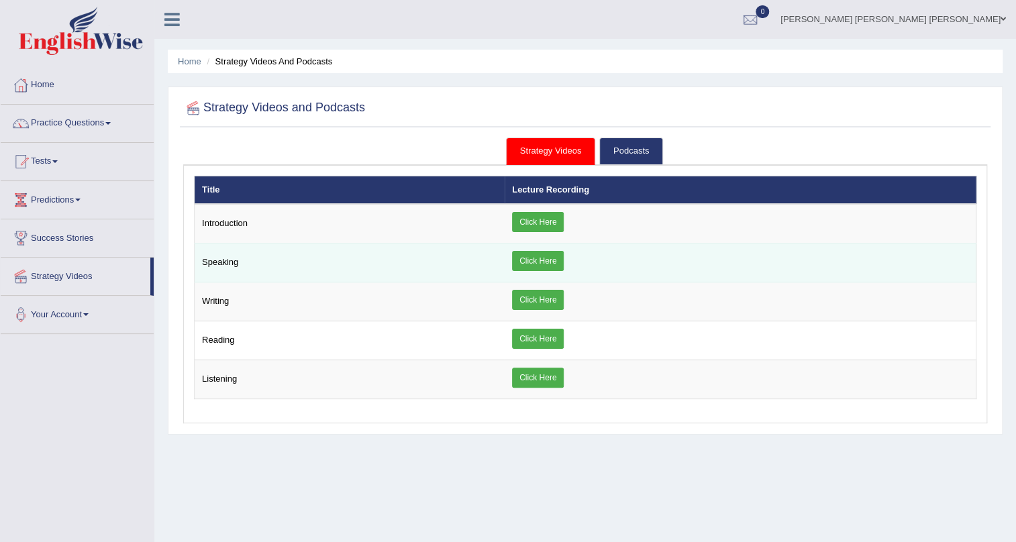
click at [542, 264] on link "Click Here" at bounding box center [538, 261] width 52 height 20
